Goal: Information Seeking & Learning: Learn about a topic

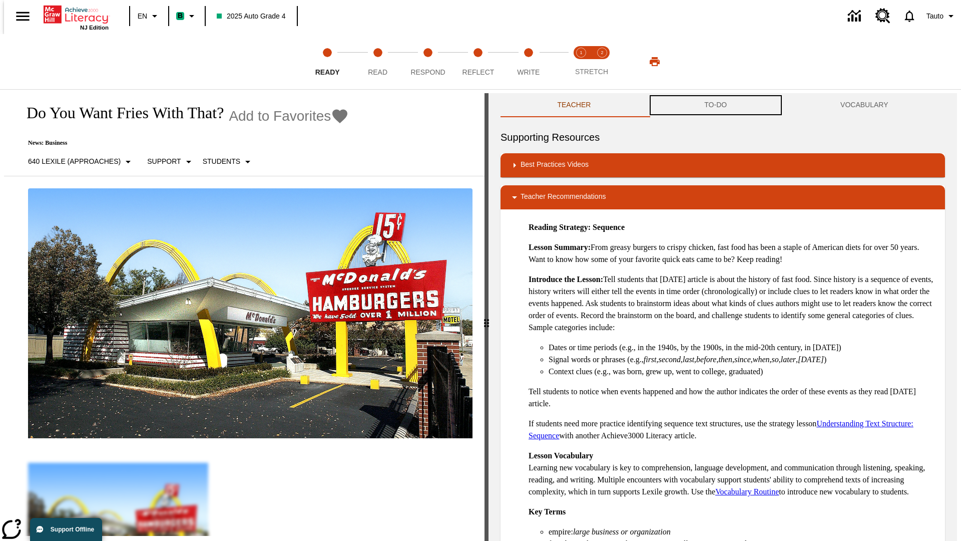
click at [716, 105] on button "TO-DO" at bounding box center [716, 105] width 136 height 24
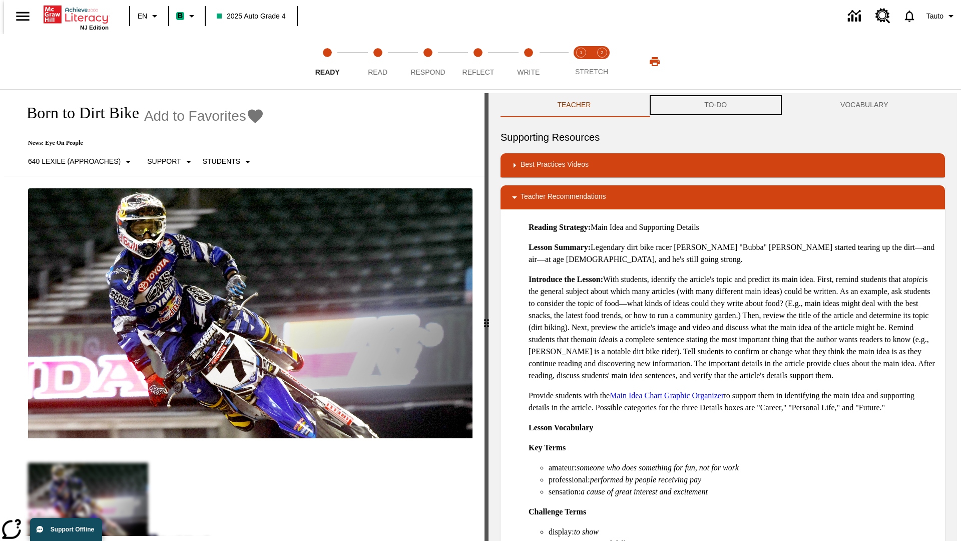
click at [716, 105] on button "TO-DO" at bounding box center [716, 105] width 136 height 24
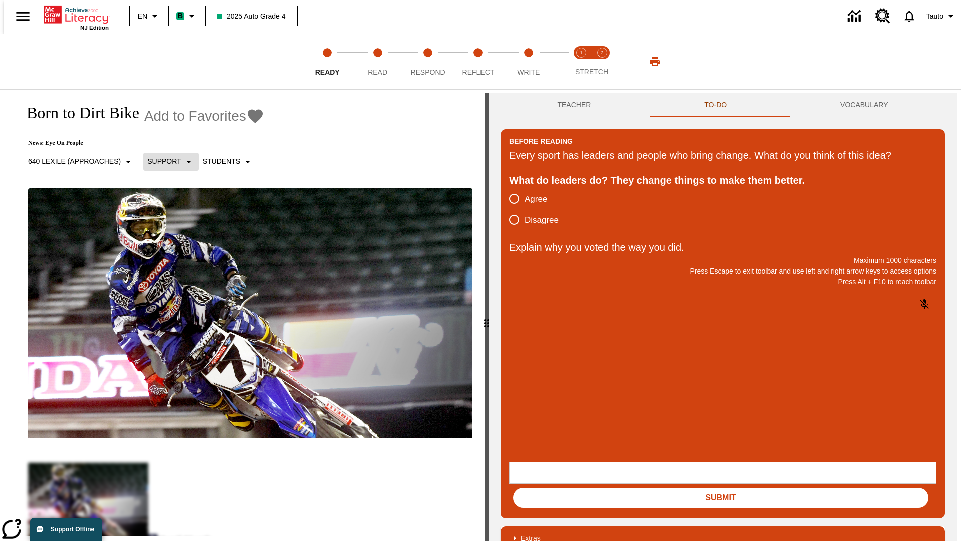
click at [166, 161] on p "Support" at bounding box center [164, 161] width 34 height 11
click at [177, 220] on p "Support" at bounding box center [177, 220] width 59 height 11
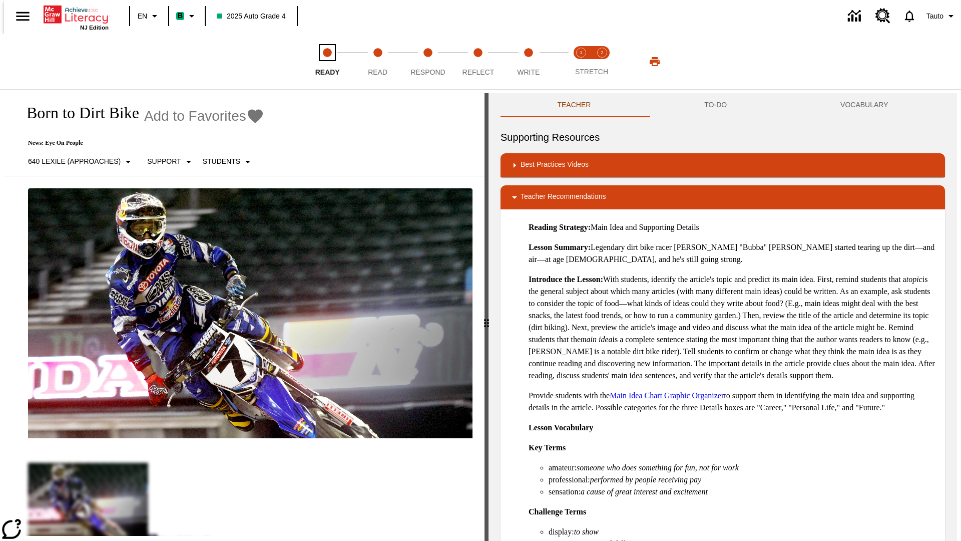
click at [327, 62] on span "Ready" at bounding box center [327, 68] width 25 height 18
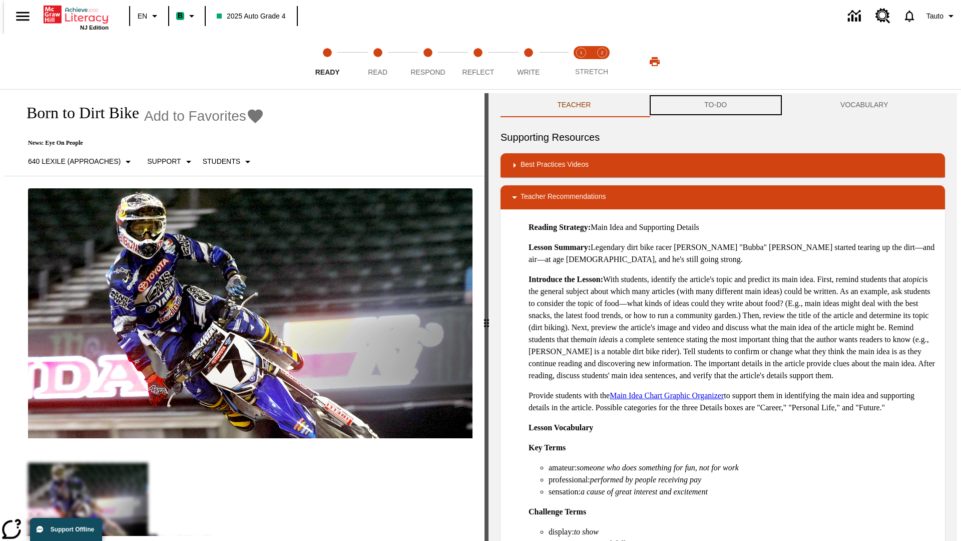
click at [716, 105] on button "TO-DO" at bounding box center [716, 105] width 136 height 24
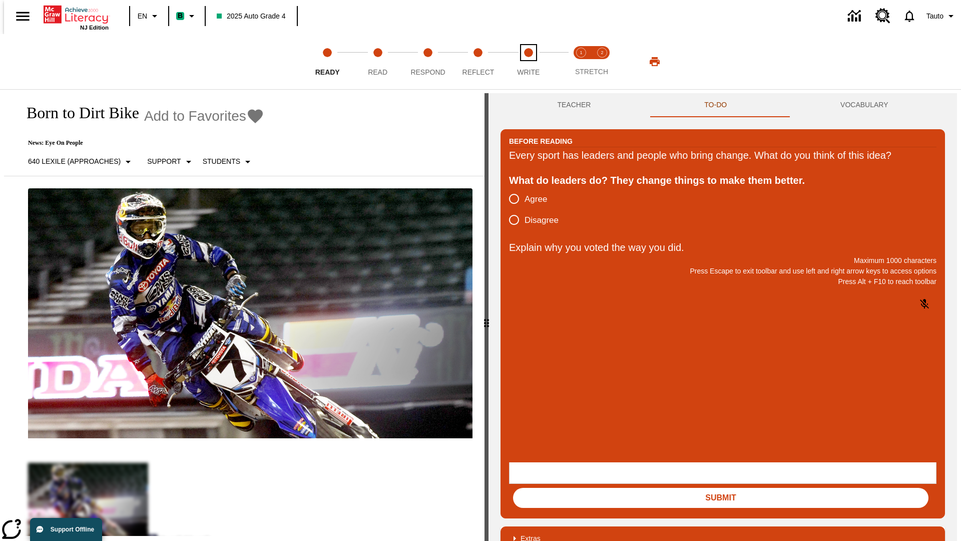
click at [528, 62] on span "Write" at bounding box center [528, 68] width 23 height 18
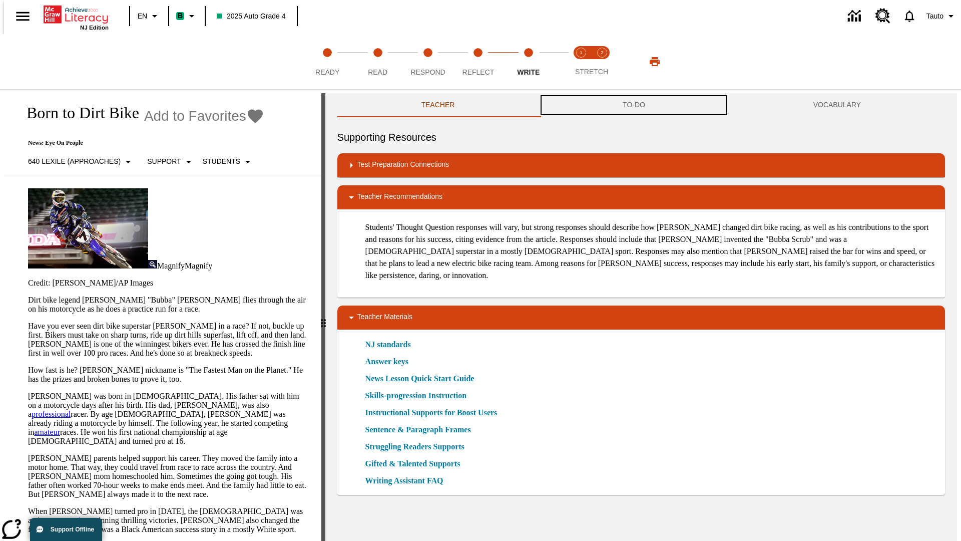
scroll to position [1, 0]
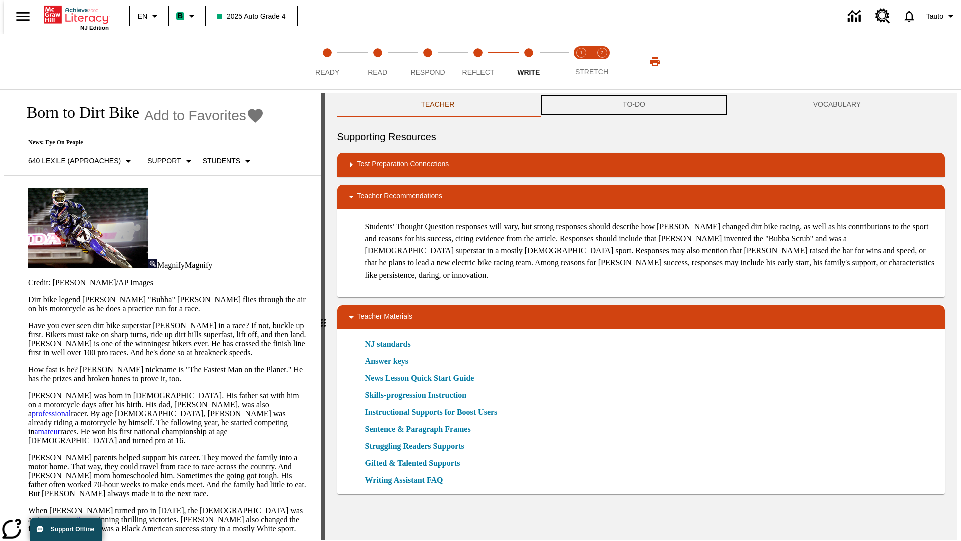
click at [634, 105] on button "TO-DO" at bounding box center [634, 105] width 191 height 24
